Goal: Task Accomplishment & Management: Manage account settings

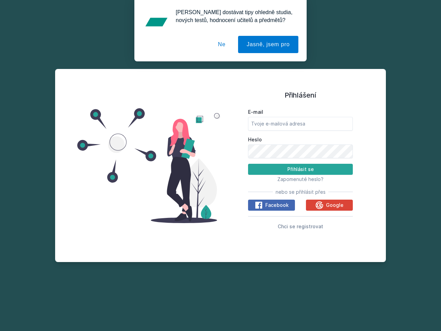
click at [300, 179] on span "Zapomenuté heslo?" at bounding box center [300, 179] width 46 height 6
click at [271, 205] on span "Facebook" at bounding box center [276, 204] width 23 height 7
click at [259, 205] on icon at bounding box center [259, 205] width 8 height 8
click at [329, 205] on span "Google" at bounding box center [335, 204] width 18 height 7
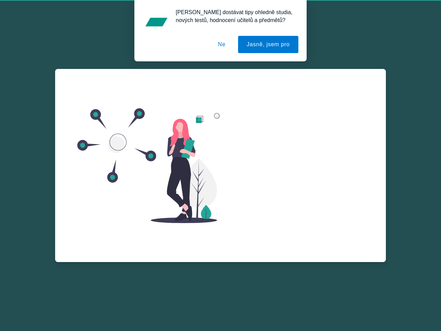
click at [320, 209] on icon at bounding box center [319, 213] width 8 height 8
click at [269, 44] on button "Jasně, jsem pro" at bounding box center [268, 44] width 60 height 17
